Goal: Task Accomplishment & Management: Use online tool/utility

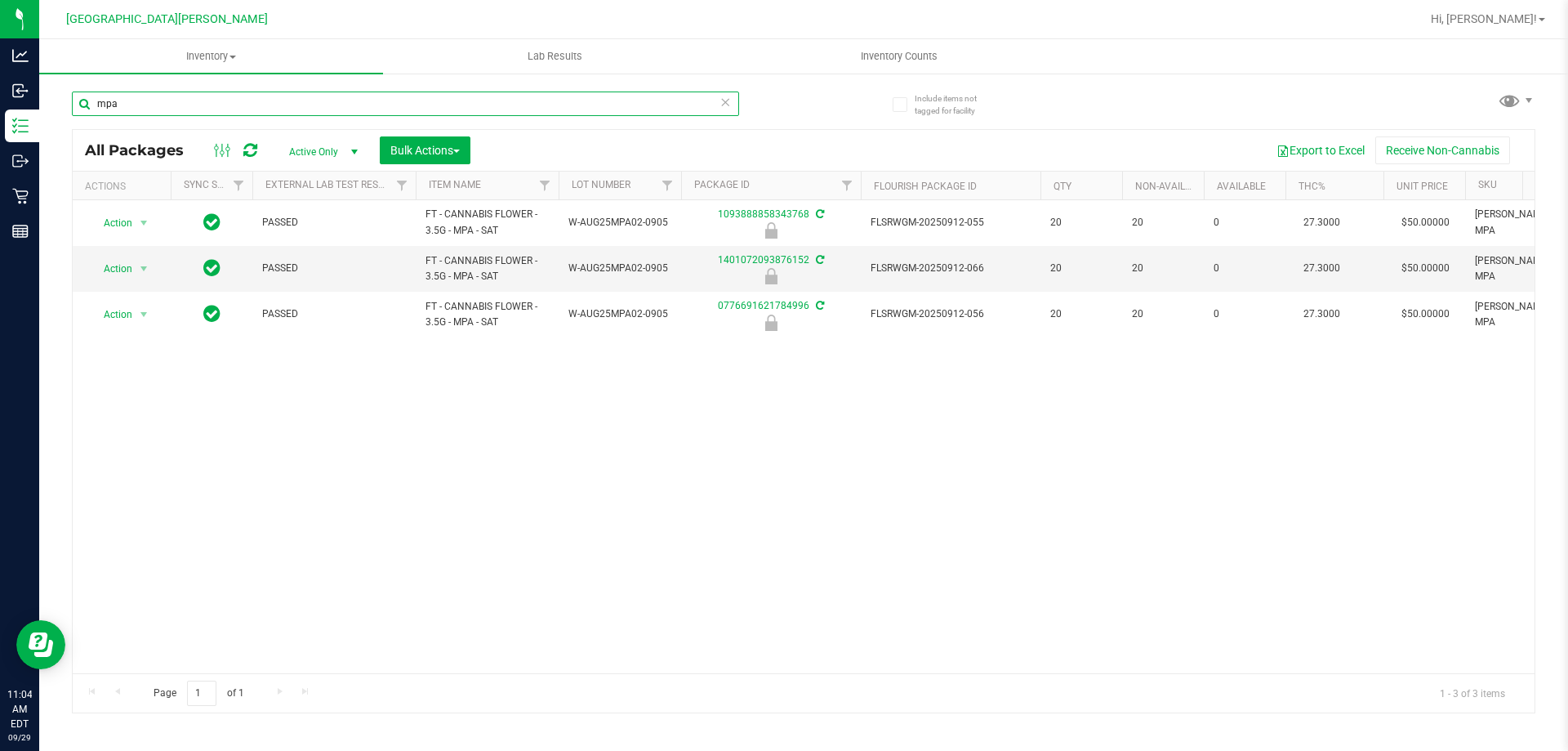
click at [353, 101] on input "mpa" at bounding box center [406, 103] width 667 height 25
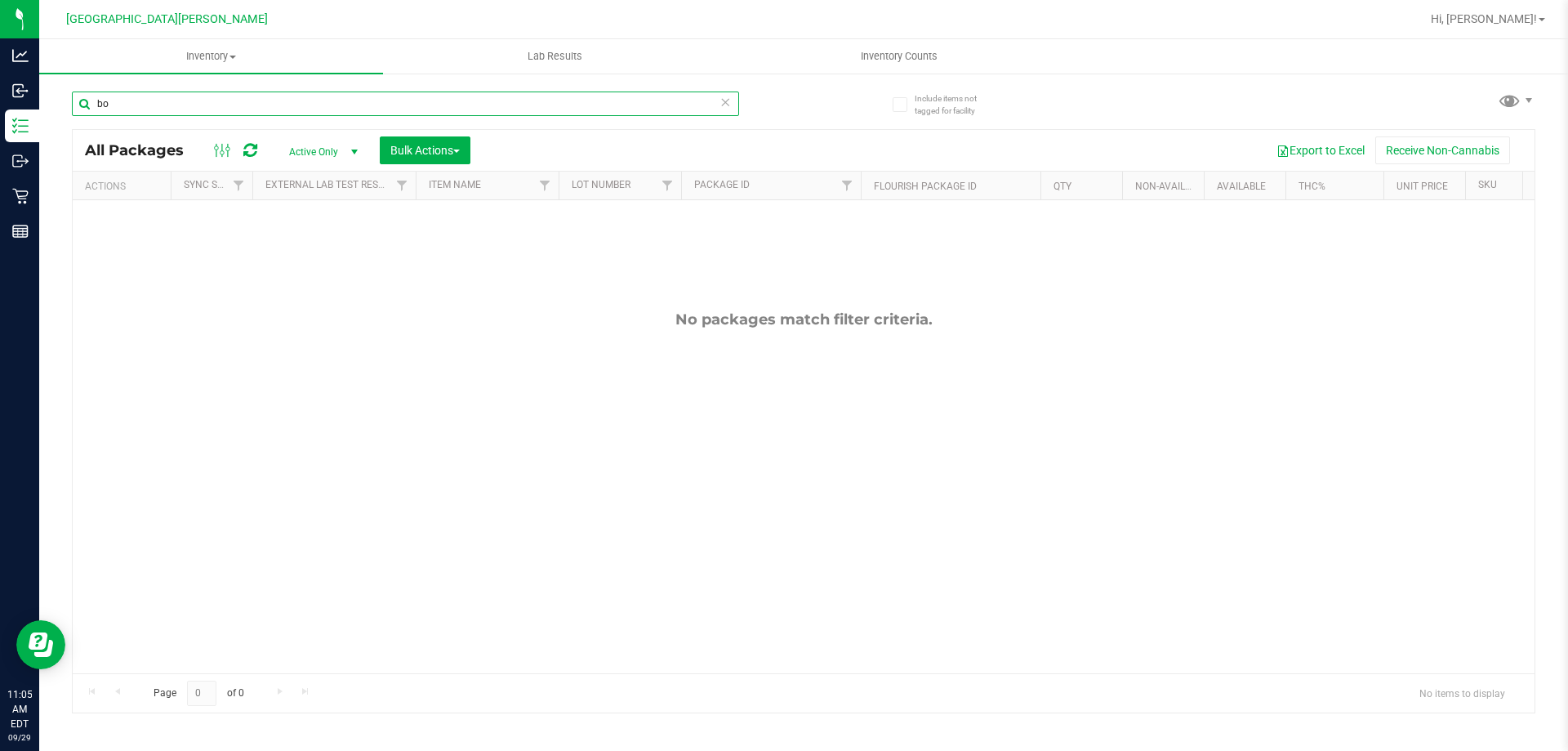
type input "b"
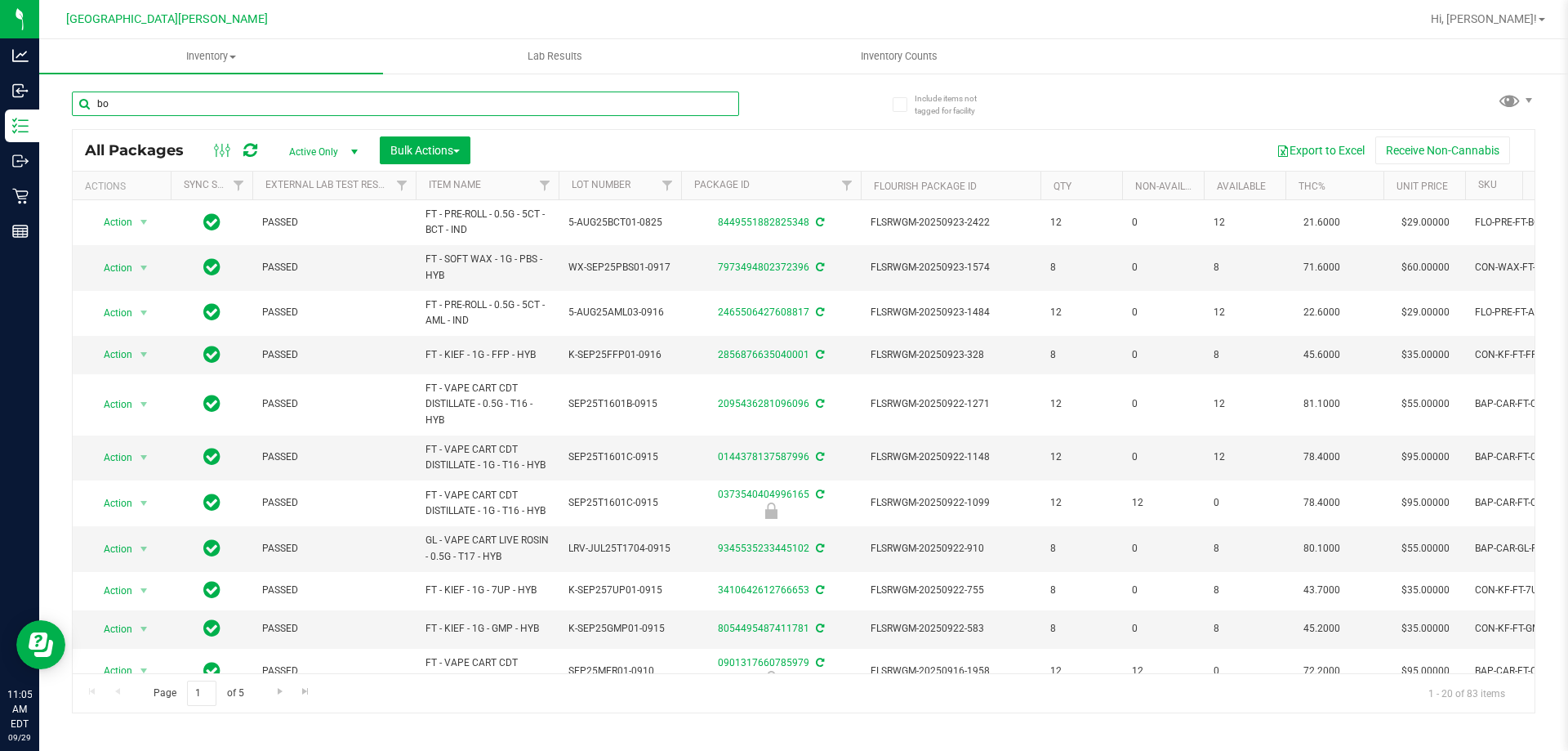
type input "bof"
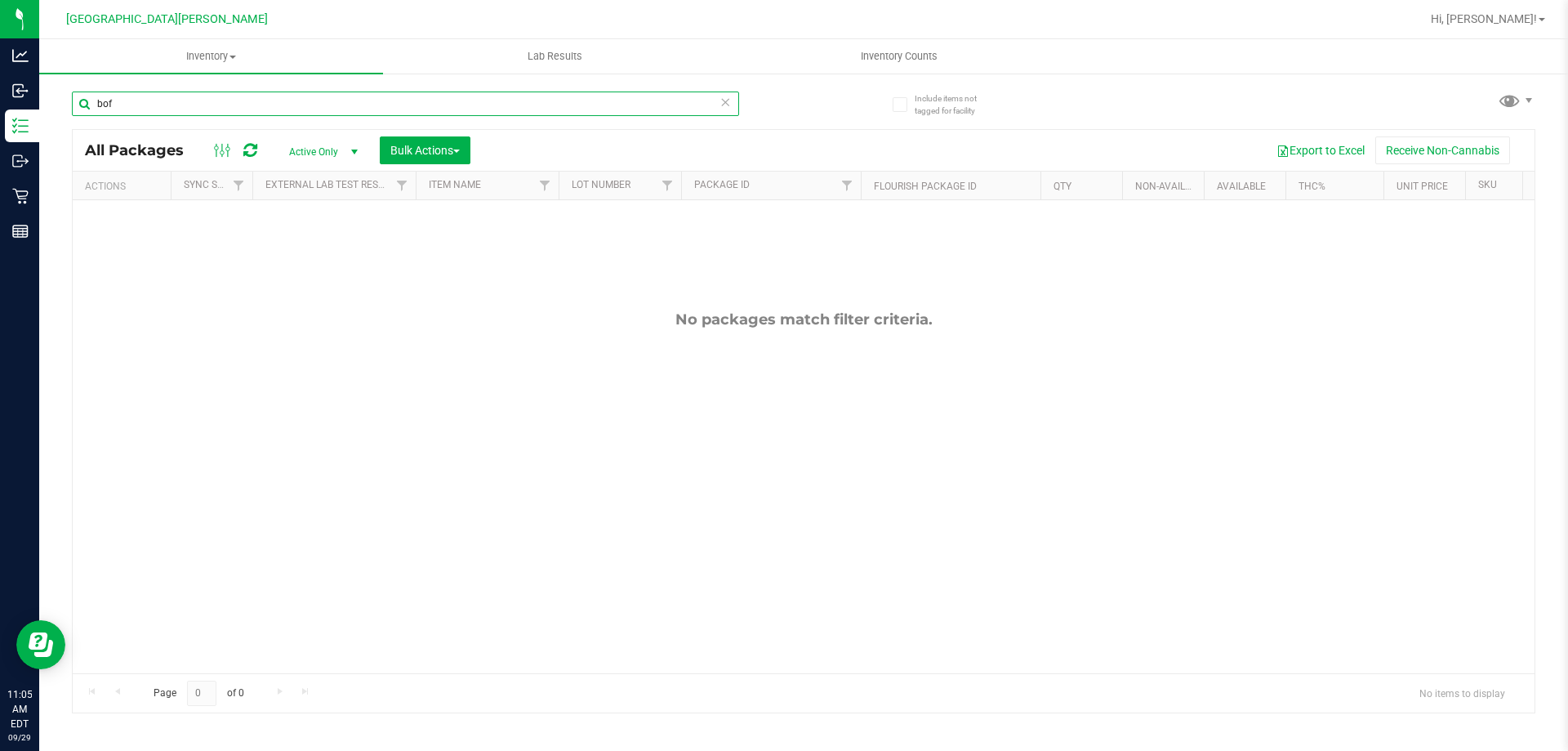
click at [213, 99] on input "bof" at bounding box center [406, 103] width 667 height 25
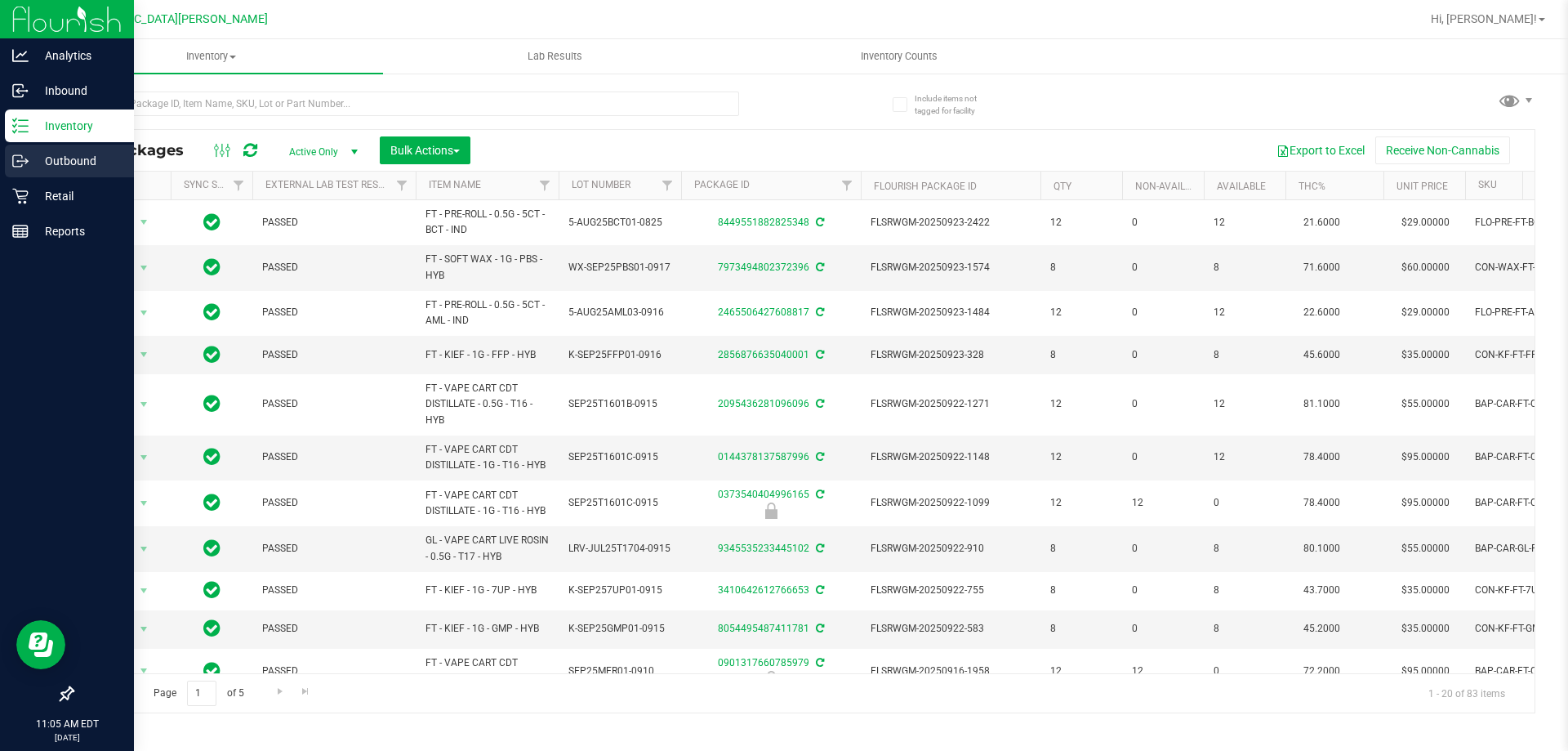
click at [60, 159] on p "Outbound" at bounding box center [77, 161] width 98 height 20
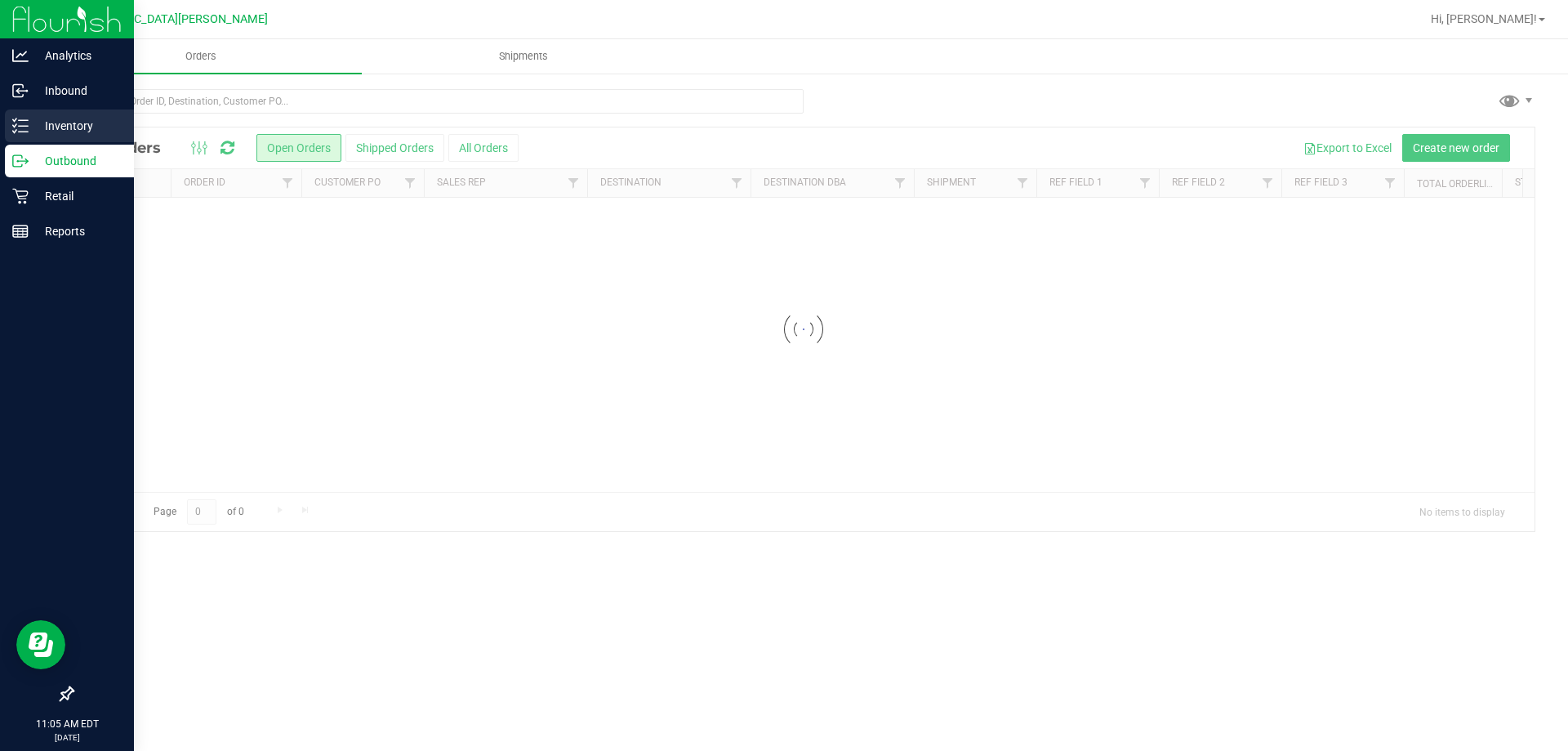
click at [68, 131] on p "Inventory" at bounding box center [77, 126] width 98 height 20
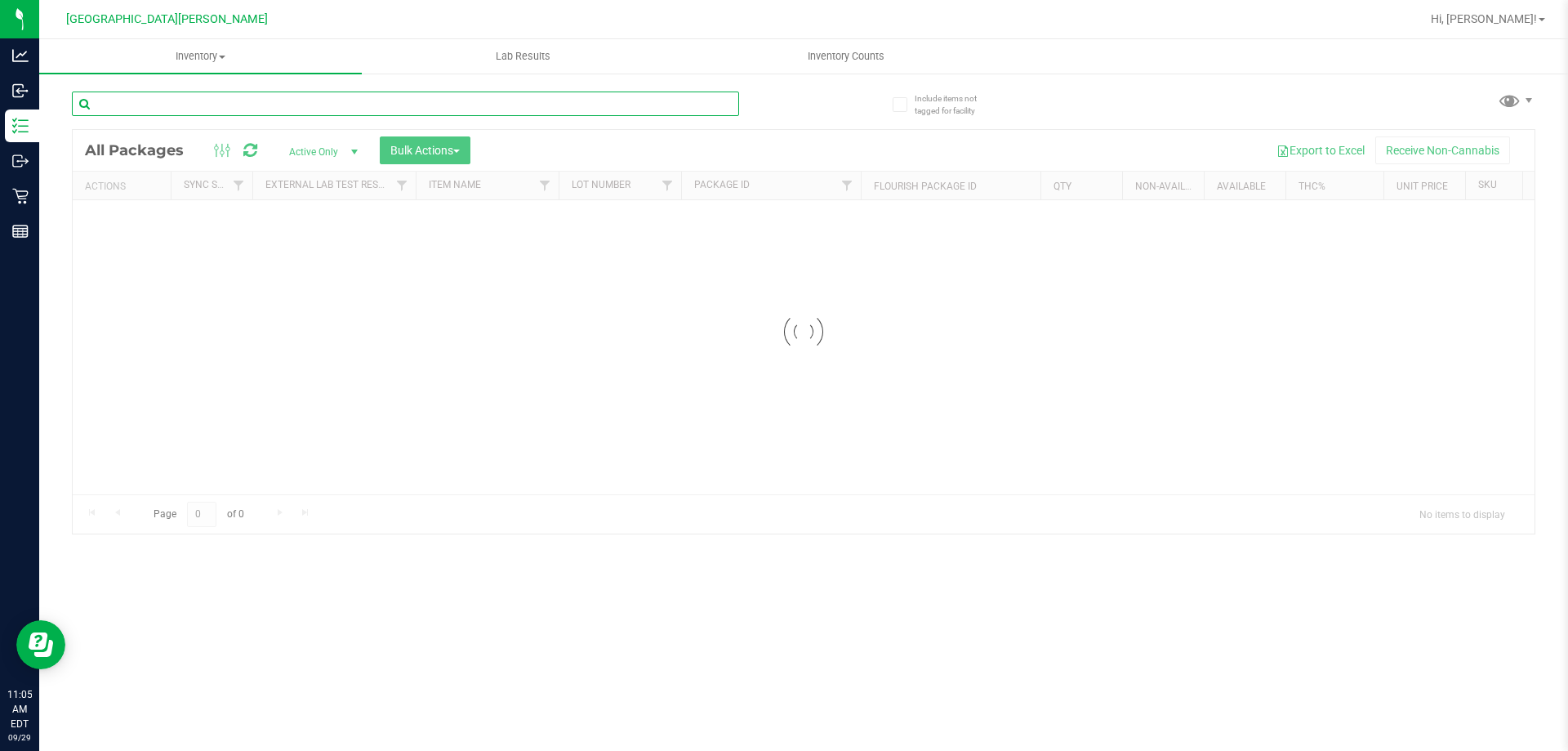
click at [182, 106] on input "text" at bounding box center [406, 103] width 667 height 25
type input "bof"
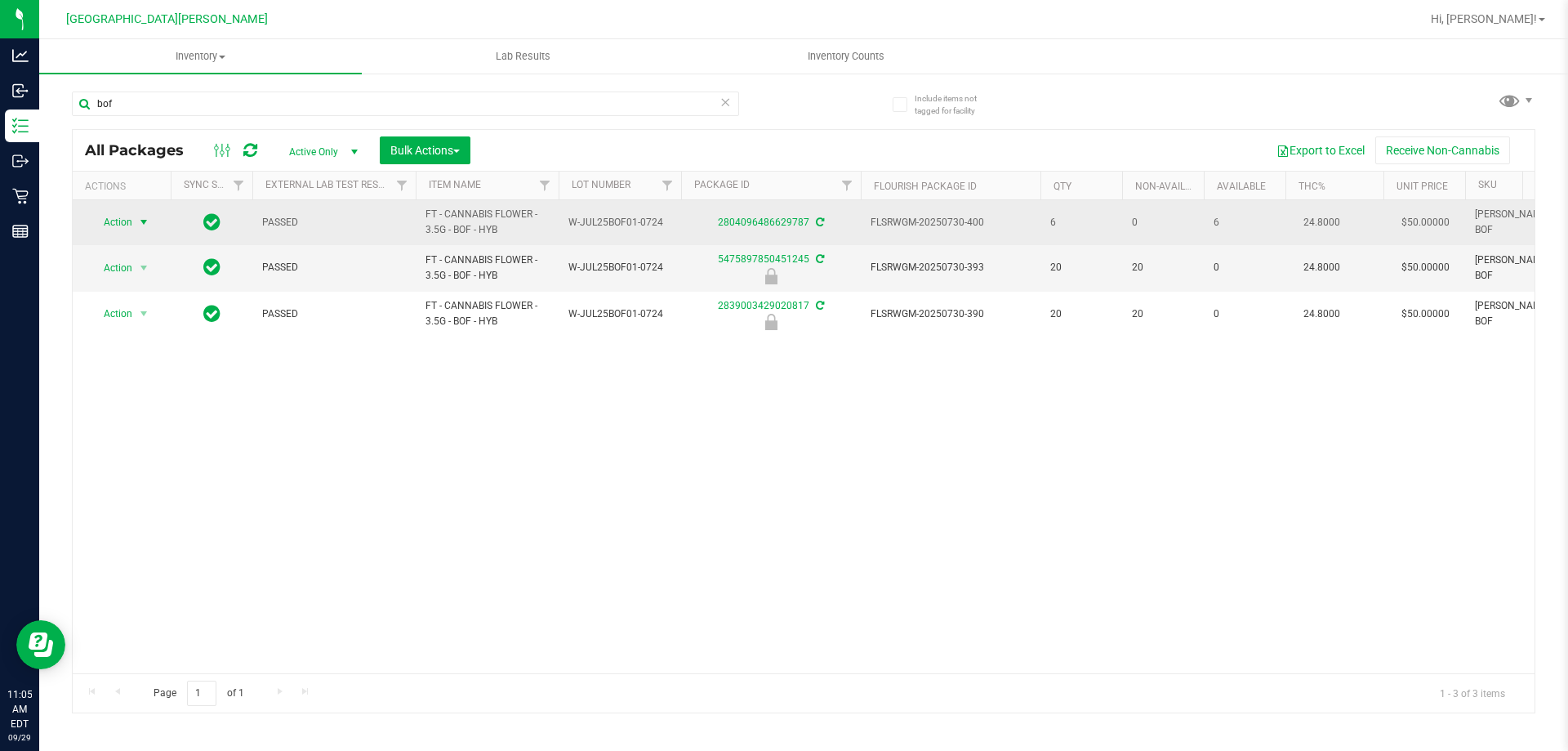
click at [136, 228] on span "select" at bounding box center [143, 222] width 21 height 23
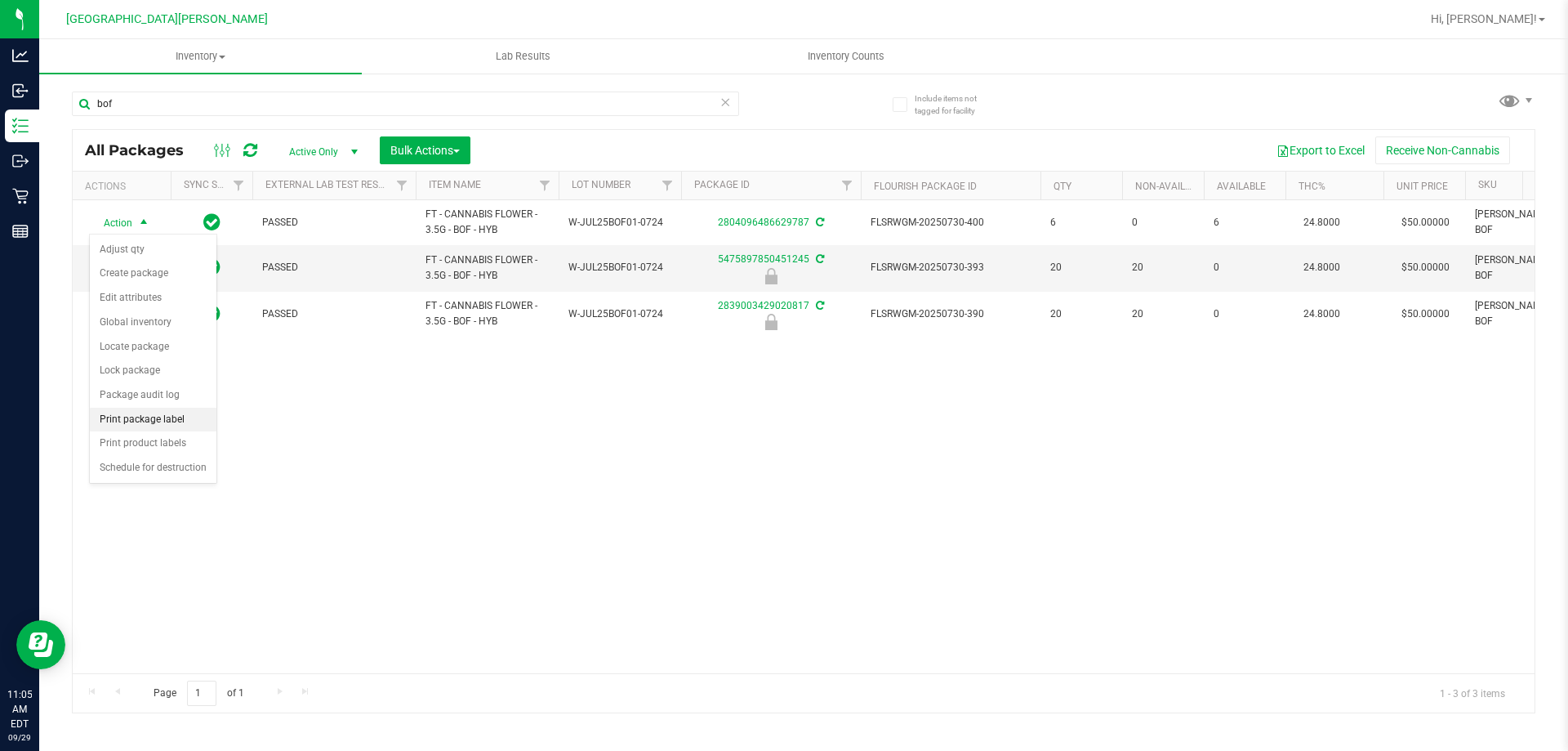
click at [162, 412] on li "Print package label" at bounding box center [153, 420] width 127 height 25
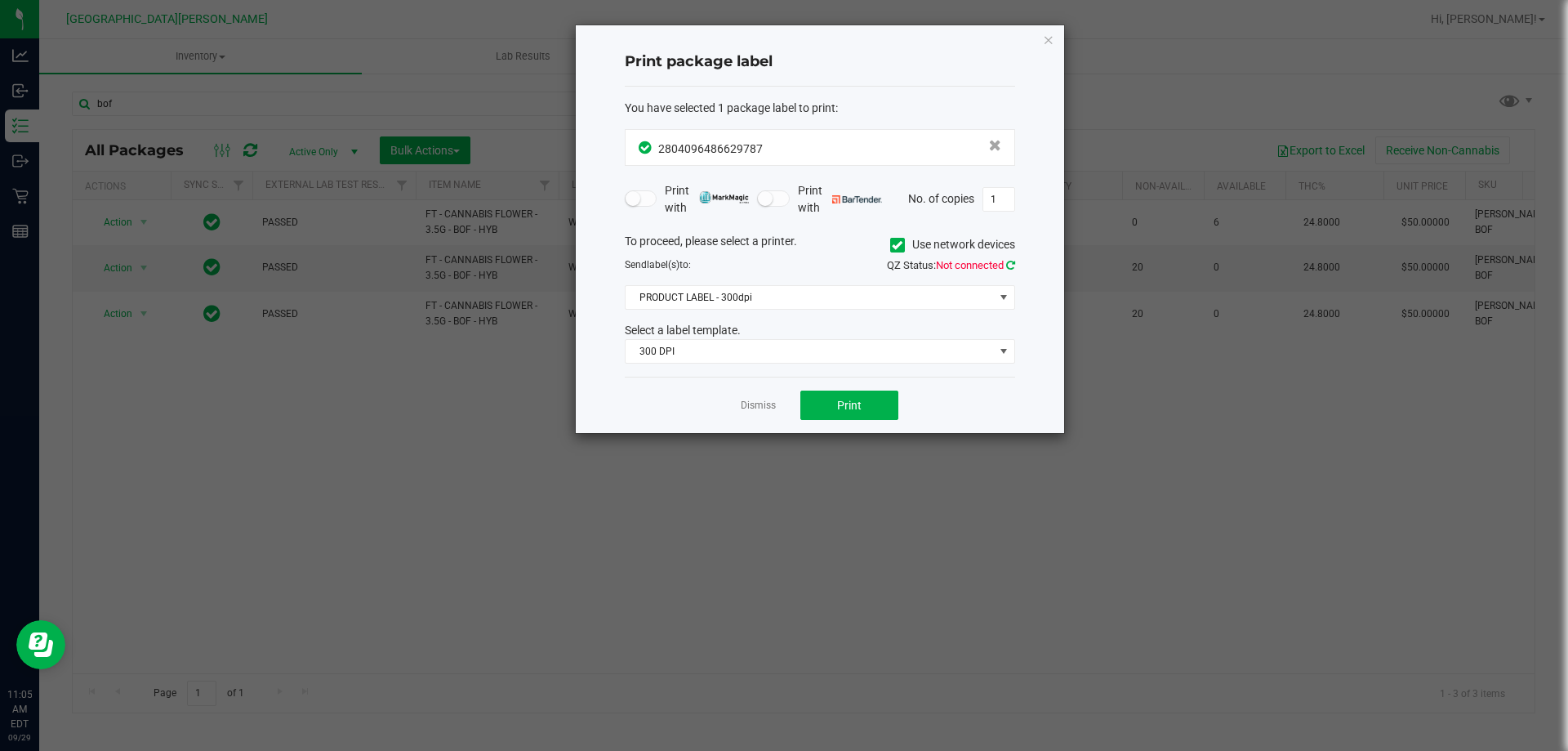
click at [1008, 269] on icon at bounding box center [1010, 264] width 9 height 11
click at [839, 405] on span "Print" at bounding box center [849, 405] width 25 height 13
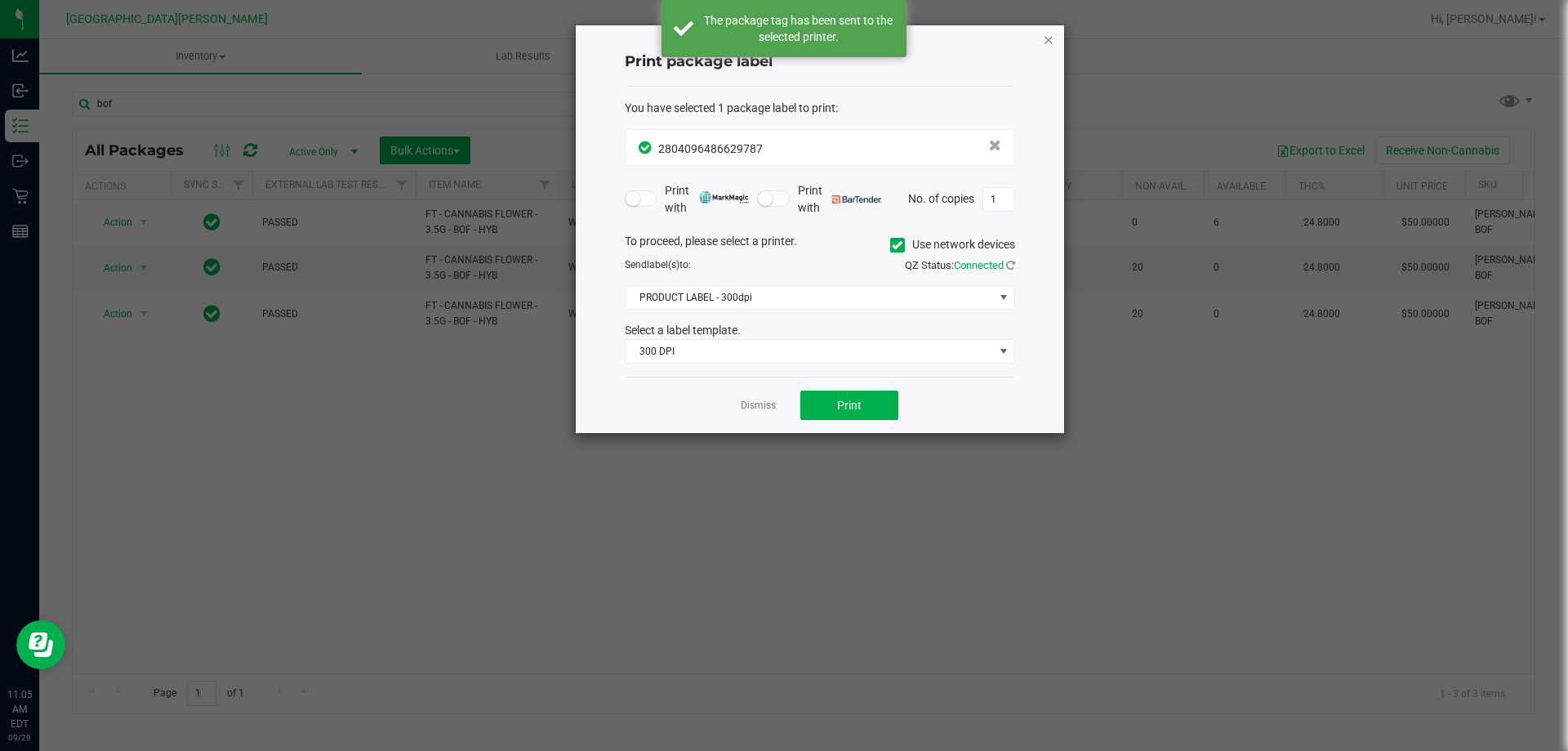
click at [1047, 38] on icon "button" at bounding box center [1049, 40] width 12 height 20
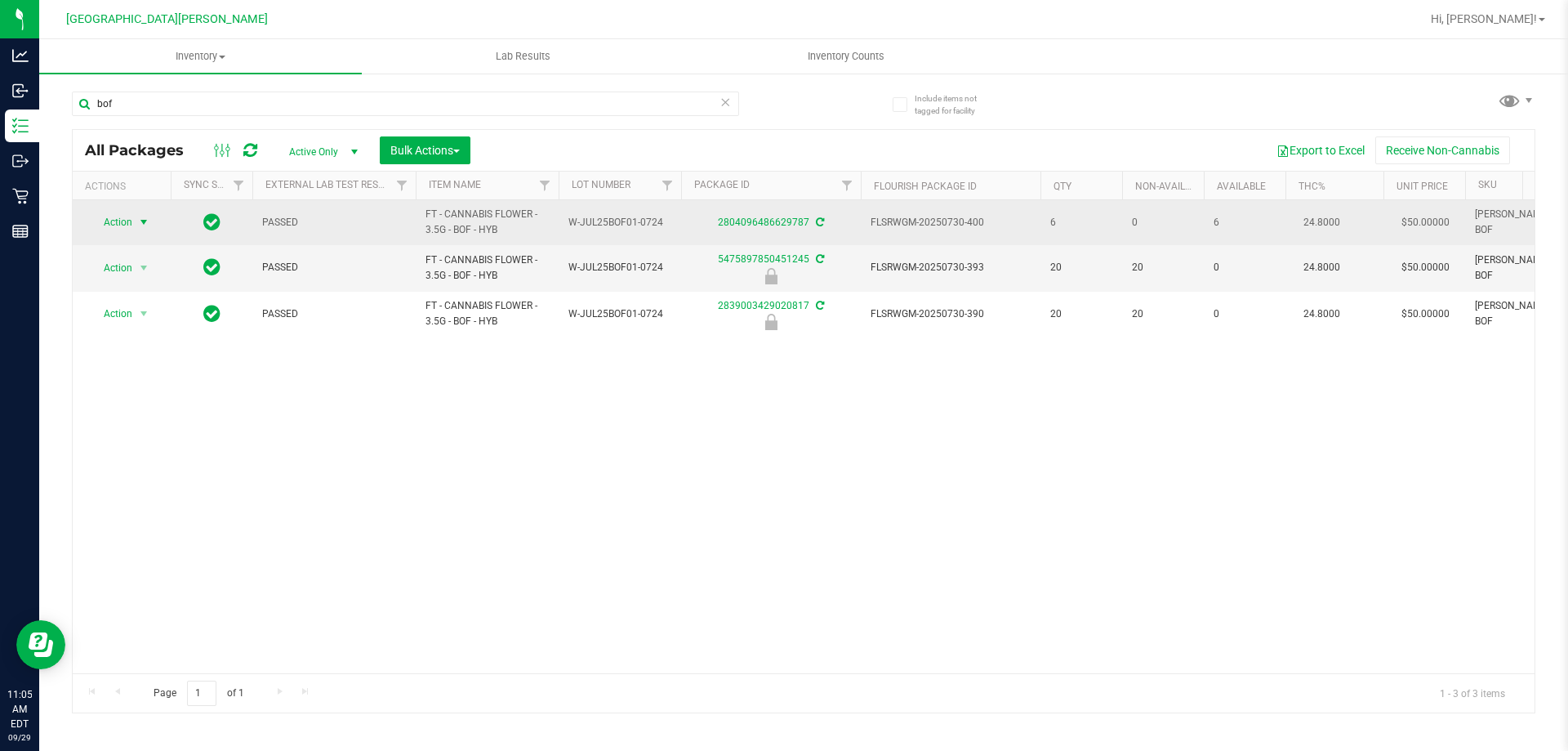
click at [150, 221] on span "select" at bounding box center [143, 222] width 13 height 13
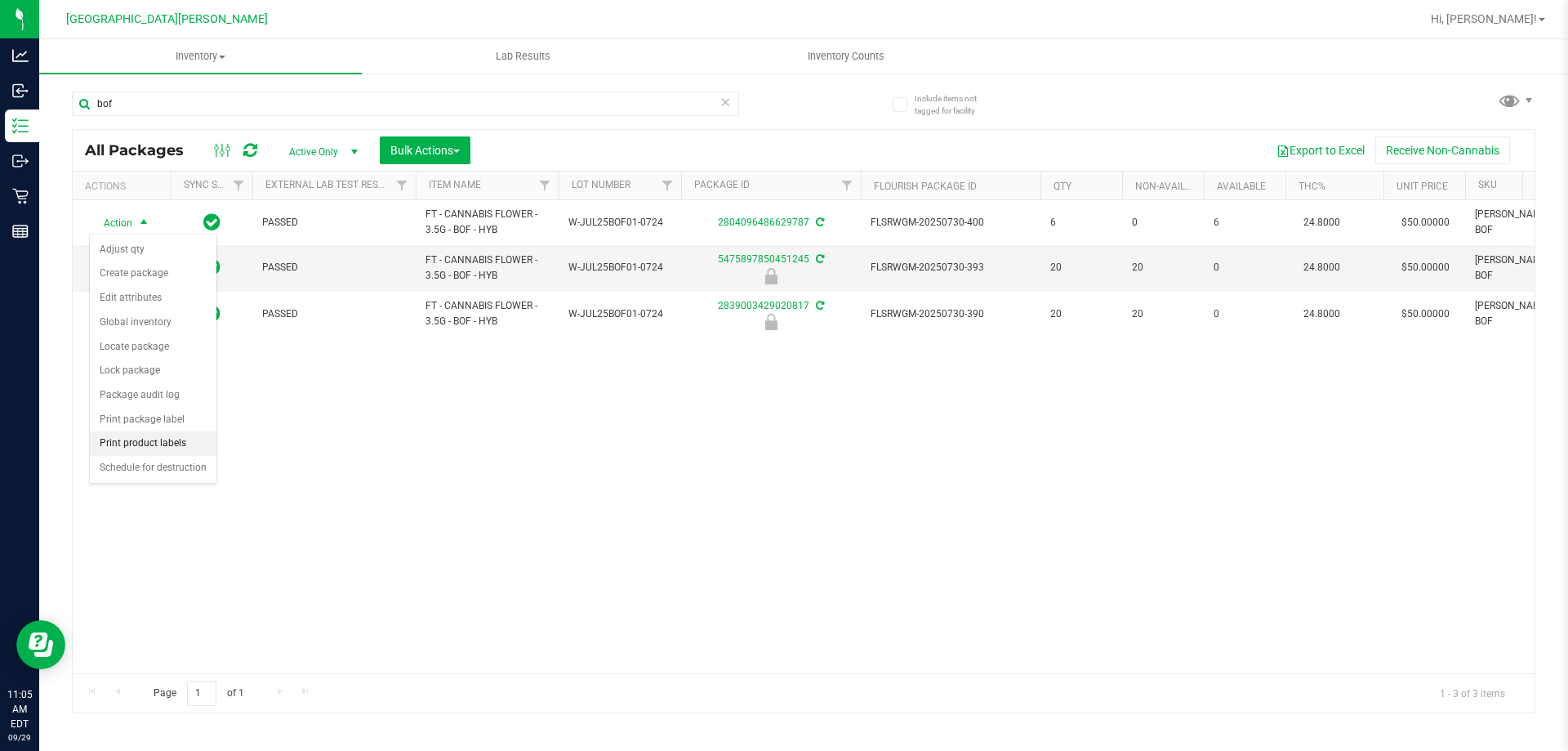
click at [152, 442] on li "Print product labels" at bounding box center [153, 443] width 127 height 25
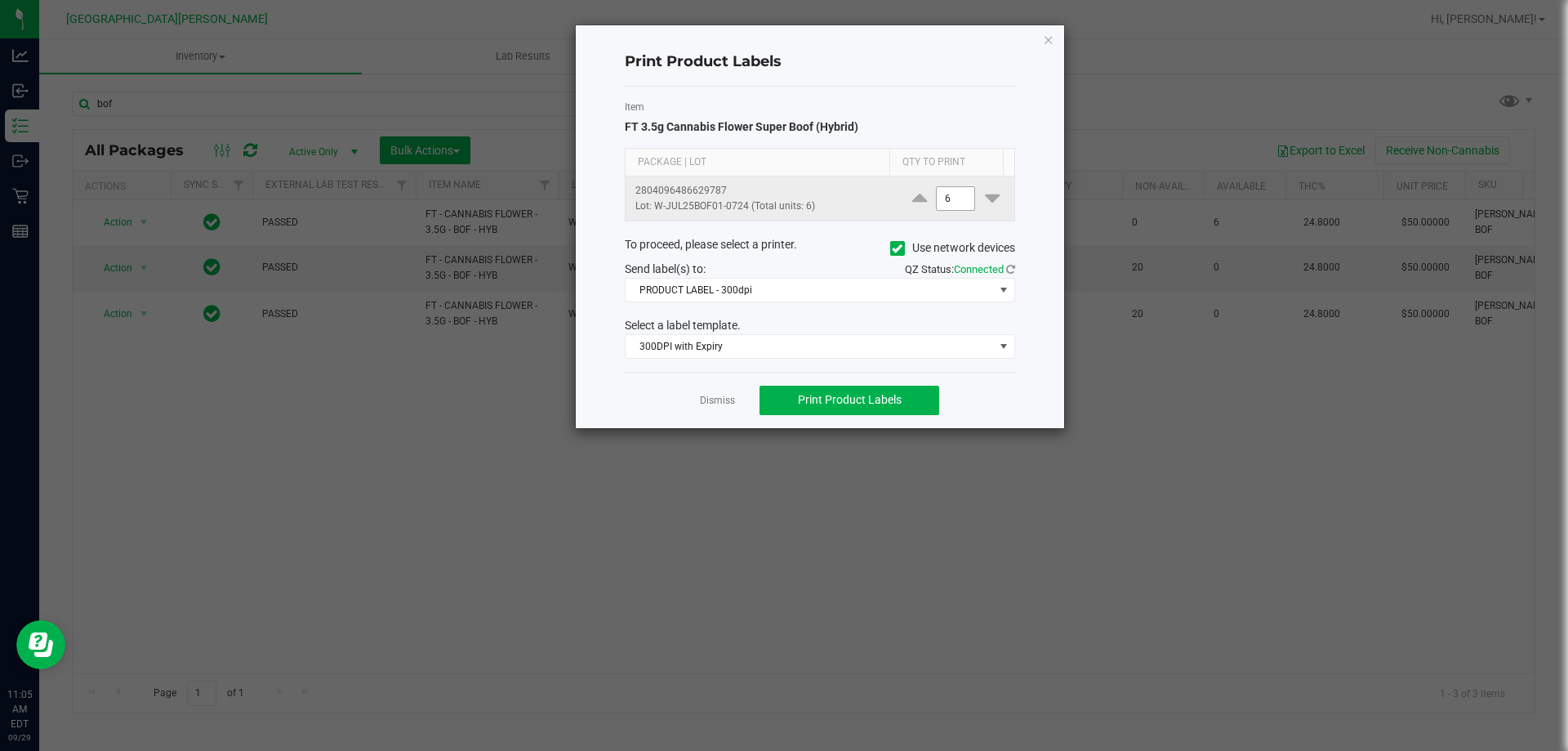
click at [946, 200] on input "6" at bounding box center [956, 198] width 38 height 23
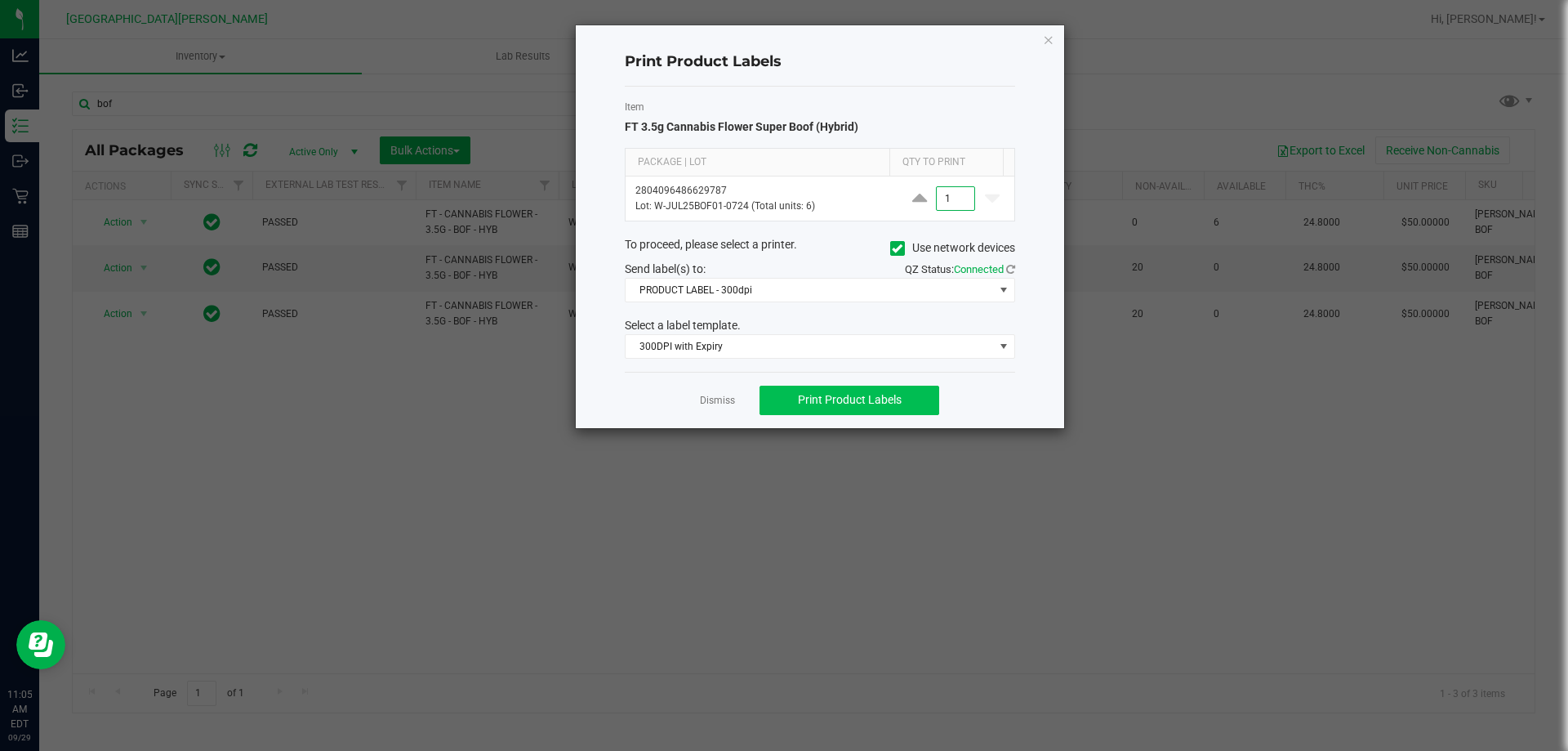
type input "1"
click at [851, 391] on button "Print Product Labels" at bounding box center [850, 401] width 180 height 30
click at [1064, 49] on ngb-modal-window "Print Product Labels Item FT 3.5g Cannabis Flower Super Boof (Hybrid) Package |…" at bounding box center [789, 375] width 1580 height 751
click at [1055, 43] on div "Print Product Labels Item FT 3.5g Cannabis Flower Super Boof (Hybrid) Package |…" at bounding box center [820, 227] width 489 height 403
click at [1041, 41] on div "Print Product Labels Item FT 3.5g Cannabis Flower Super Boof (Hybrid) Package |…" at bounding box center [820, 227] width 489 height 403
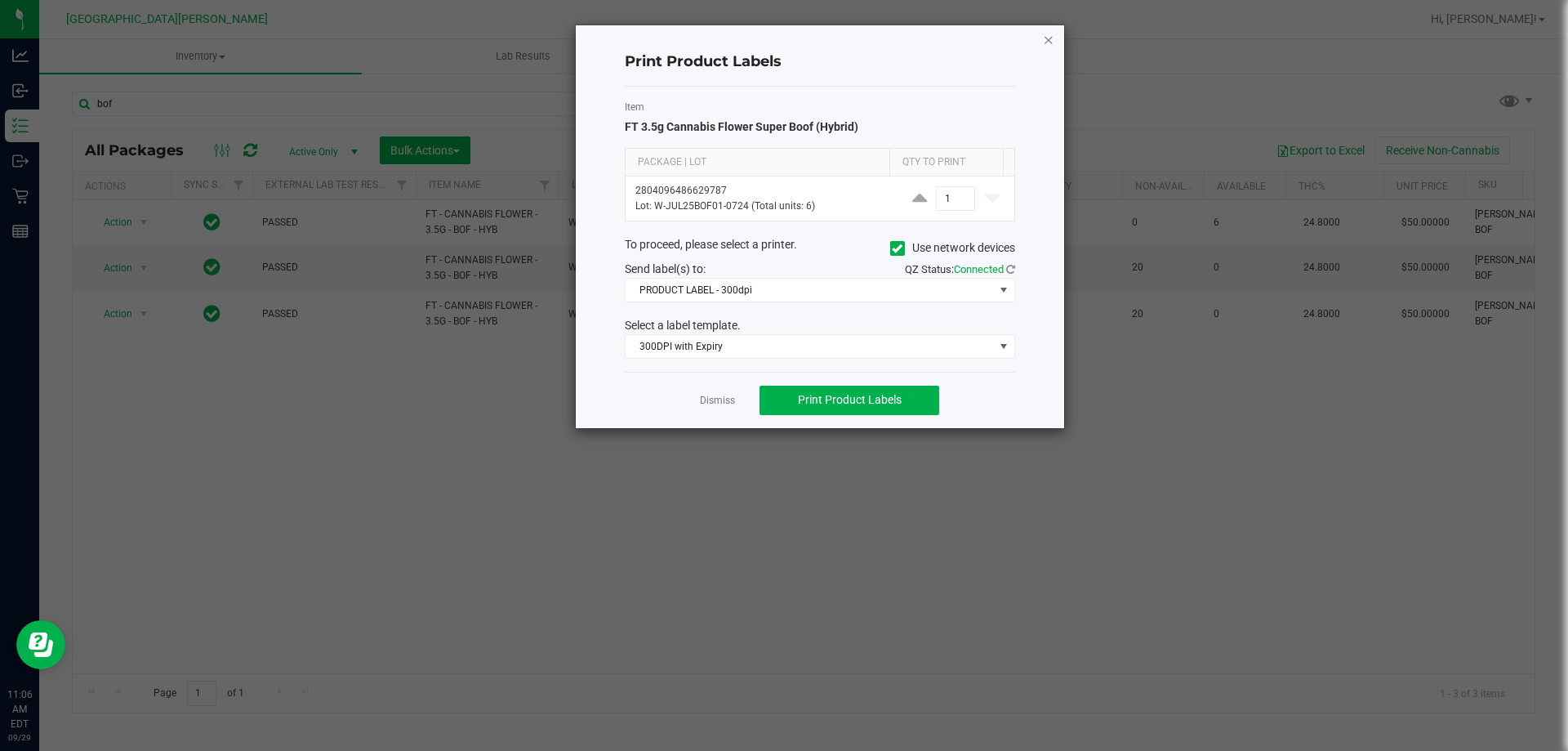
click at [1047, 36] on icon "button" at bounding box center [1049, 40] width 12 height 20
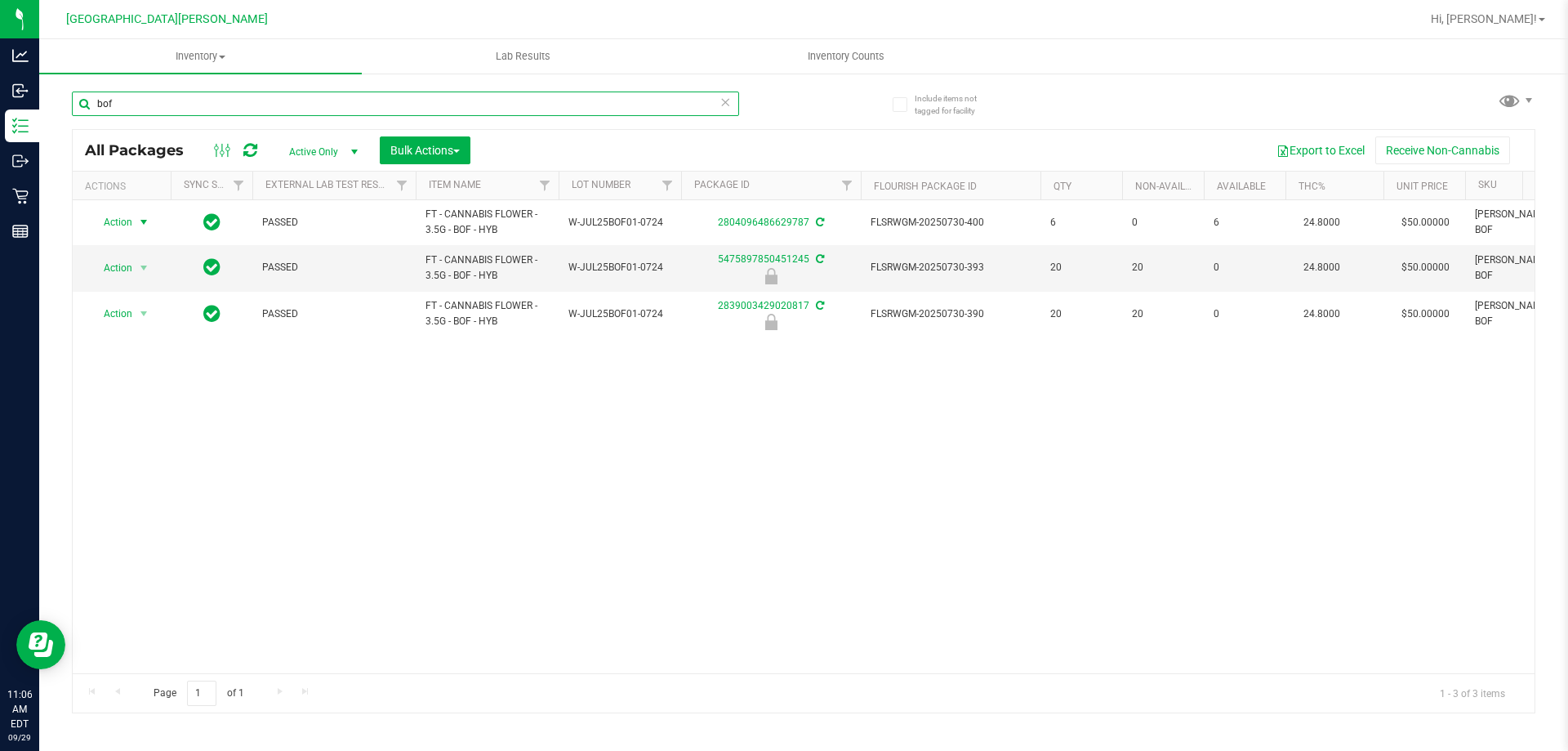
click at [317, 101] on input "bof" at bounding box center [406, 103] width 667 height 25
type input "W-JUL25BOF01-0724"
